Goal: Transaction & Acquisition: Purchase product/service

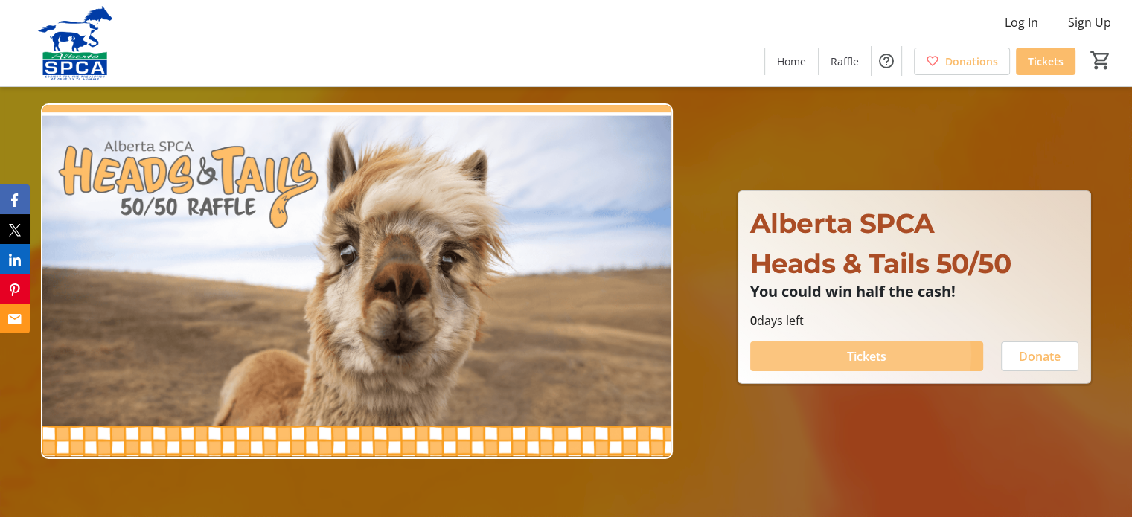
click at [861, 360] on span "Tickets" at bounding box center [866, 356] width 39 height 18
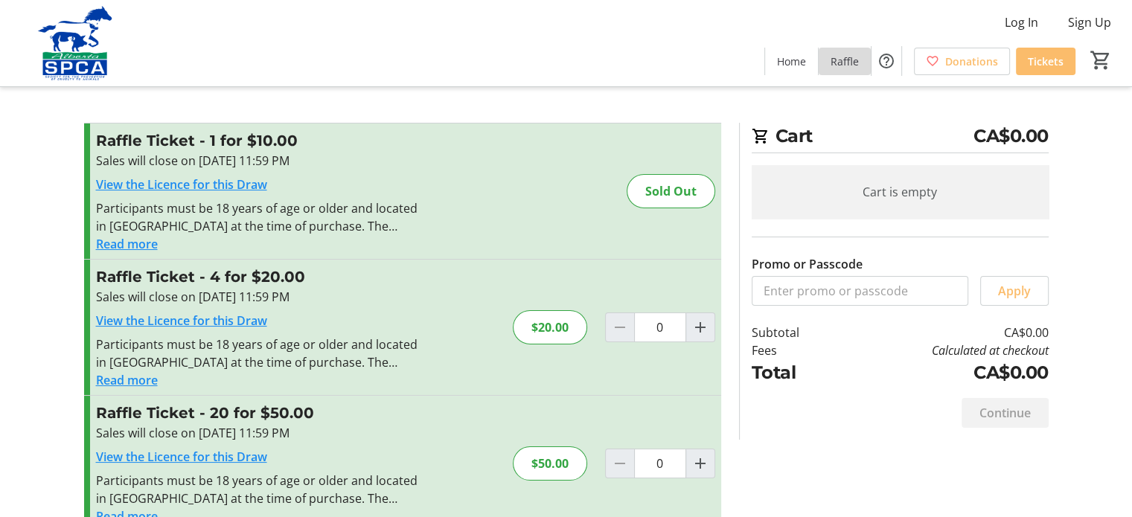
click at [830, 65] on span "Raffle" at bounding box center [844, 62] width 28 height 16
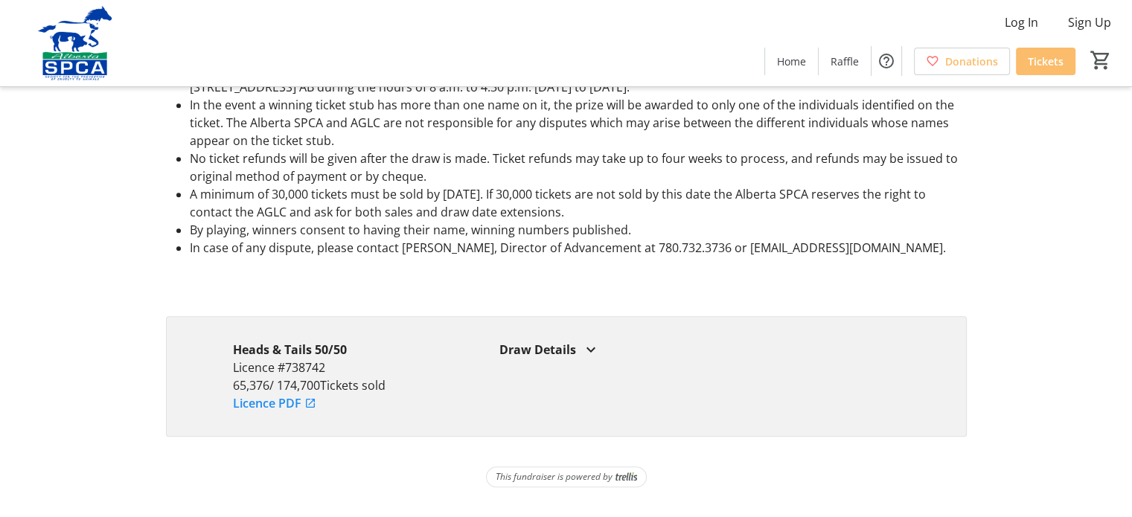
scroll to position [1663, 0]
click at [600, 341] on mat-icon at bounding box center [591, 350] width 18 height 18
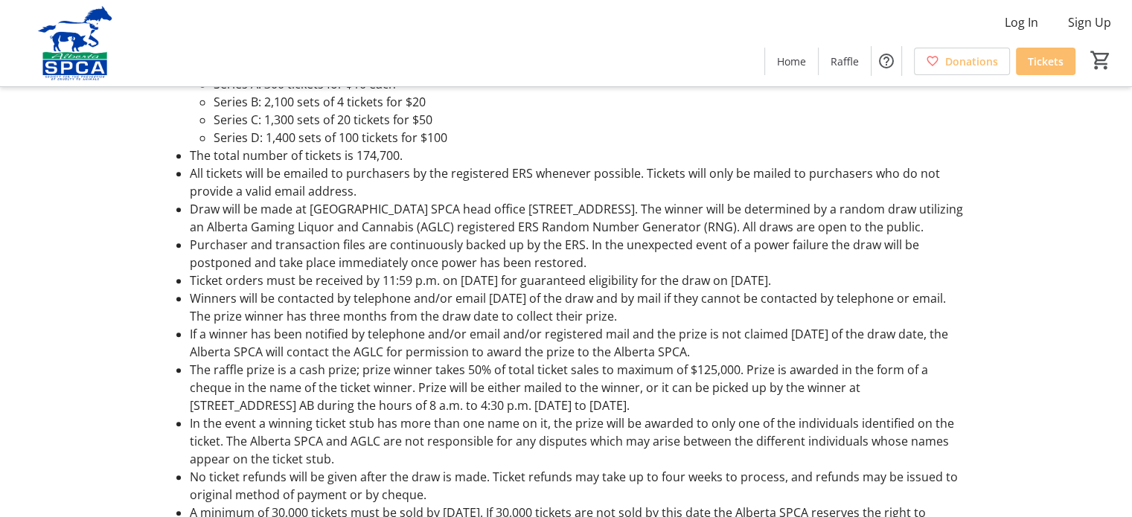
scroll to position [1062, 0]
